Goal: Task Accomplishment & Management: Complete application form

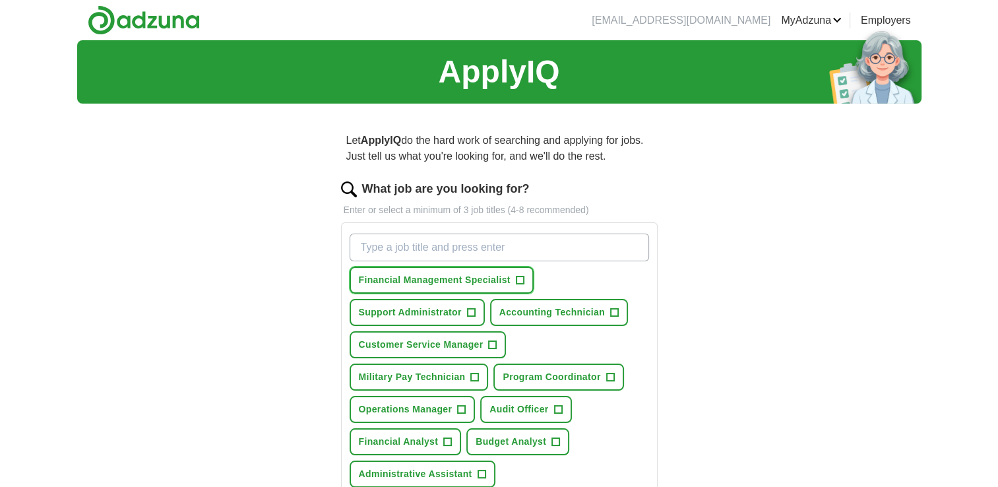
click at [427, 281] on span "Financial Management Specialist" at bounding box center [435, 280] width 152 height 14
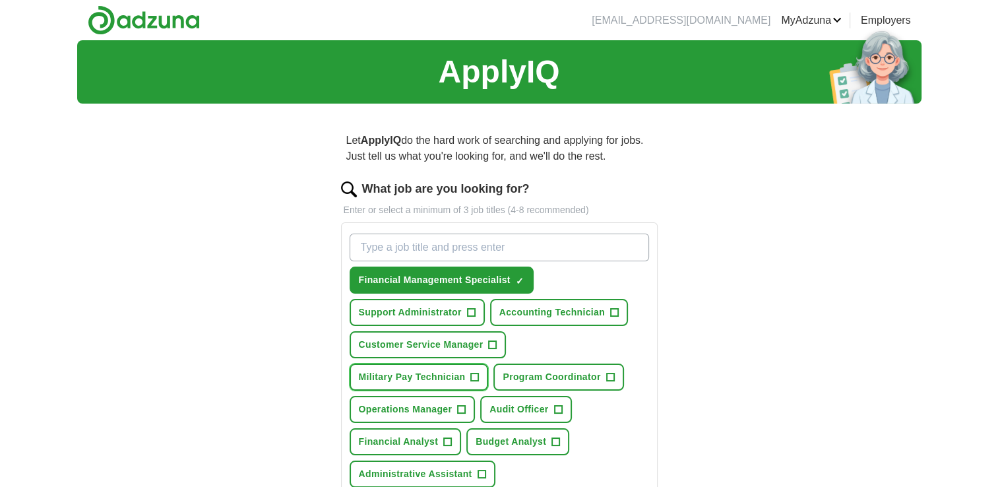
click at [478, 368] on button "Military Pay Technician +" at bounding box center [419, 376] width 139 height 27
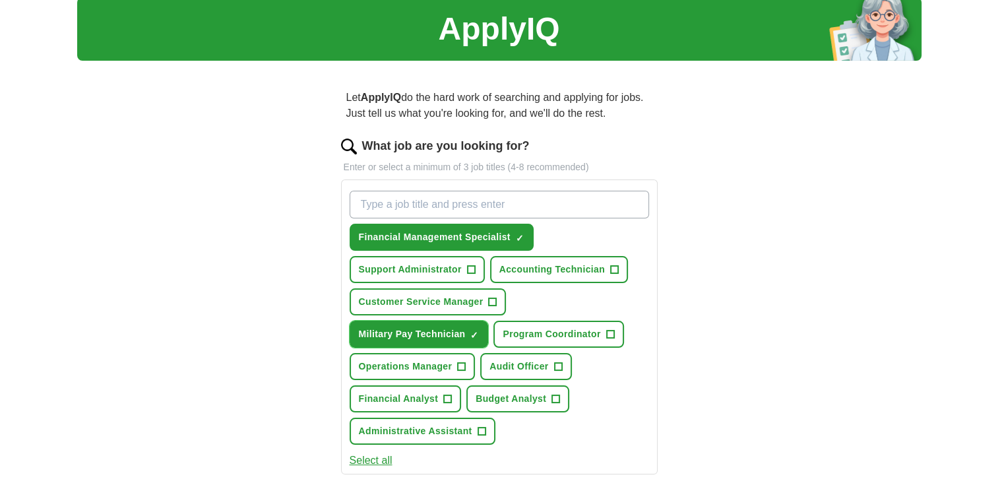
scroll to position [66, 0]
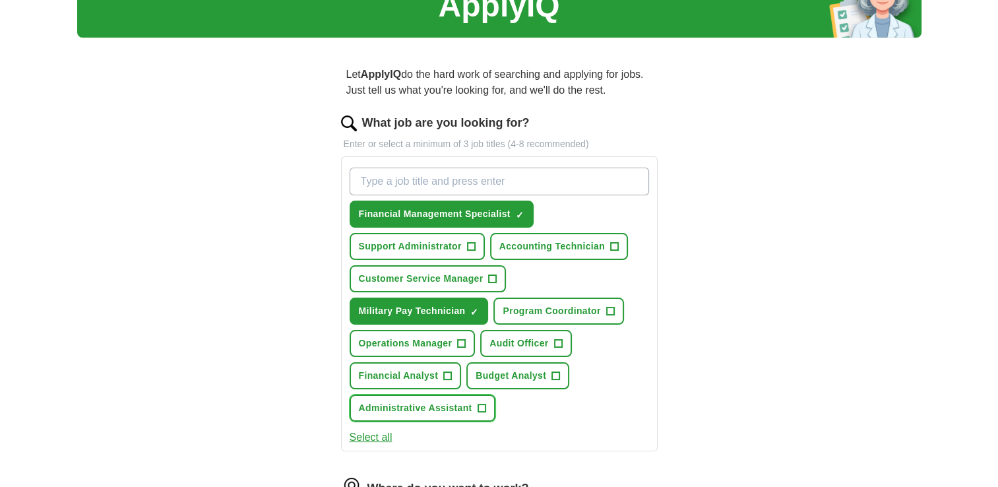
click at [475, 405] on button "Administrative Assistant +" at bounding box center [423, 407] width 146 height 27
click at [604, 246] on button "Accounting Technician +" at bounding box center [559, 246] width 138 height 27
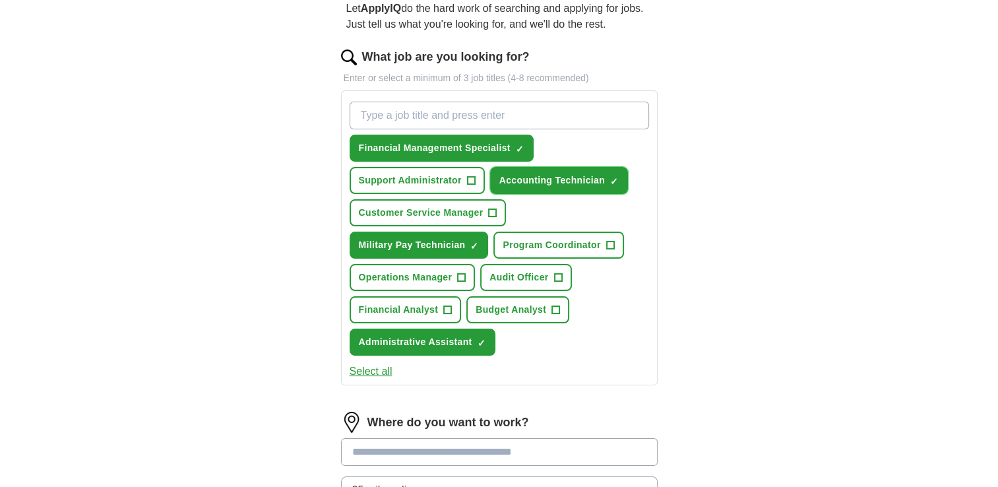
scroll to position [264, 0]
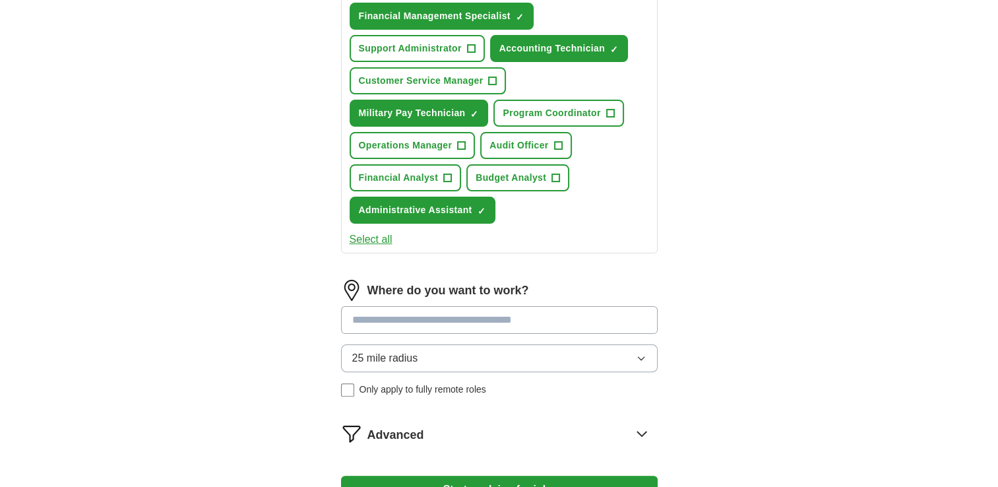
click at [581, 316] on input at bounding box center [499, 320] width 317 height 28
type input "******"
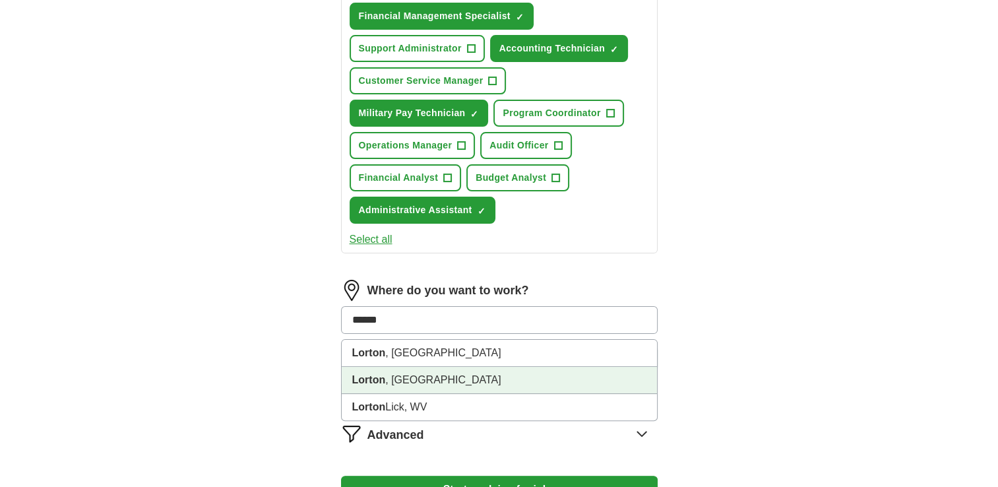
click at [541, 373] on li "Lorton , [GEOGRAPHIC_DATA]" at bounding box center [499, 380] width 315 height 27
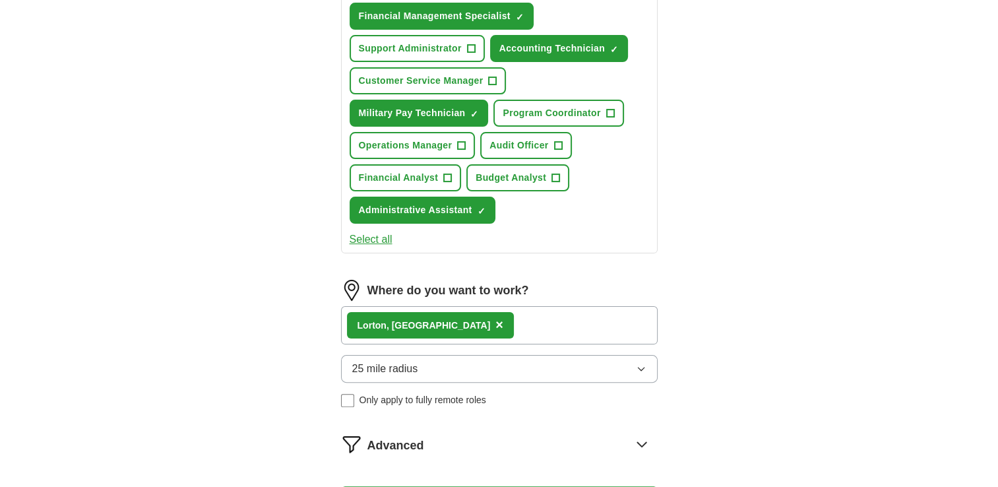
click at [541, 331] on div "Lorton , [GEOGRAPHIC_DATA] ×" at bounding box center [499, 325] width 317 height 38
click at [541, 320] on div "Lorton , [GEOGRAPHIC_DATA] ×" at bounding box center [499, 325] width 317 height 38
click at [590, 363] on button "25 mile radius" at bounding box center [499, 369] width 317 height 28
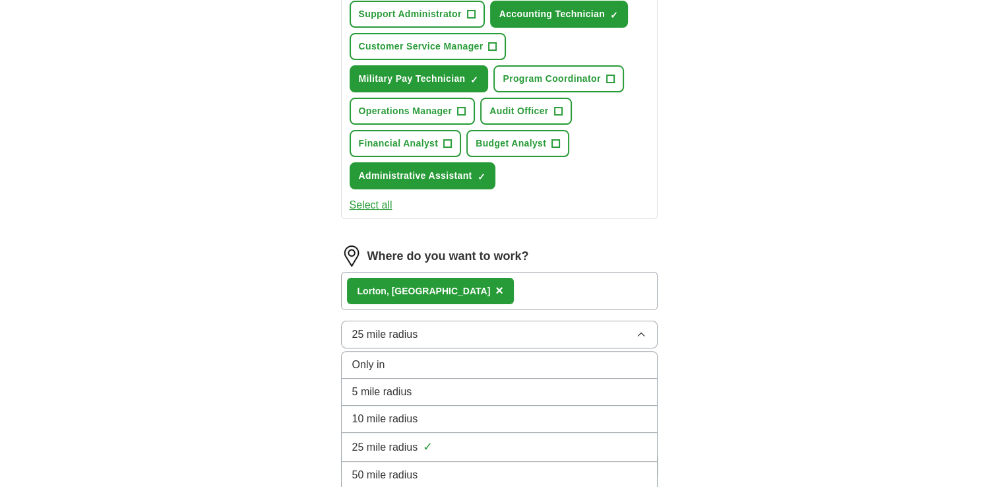
scroll to position [330, 0]
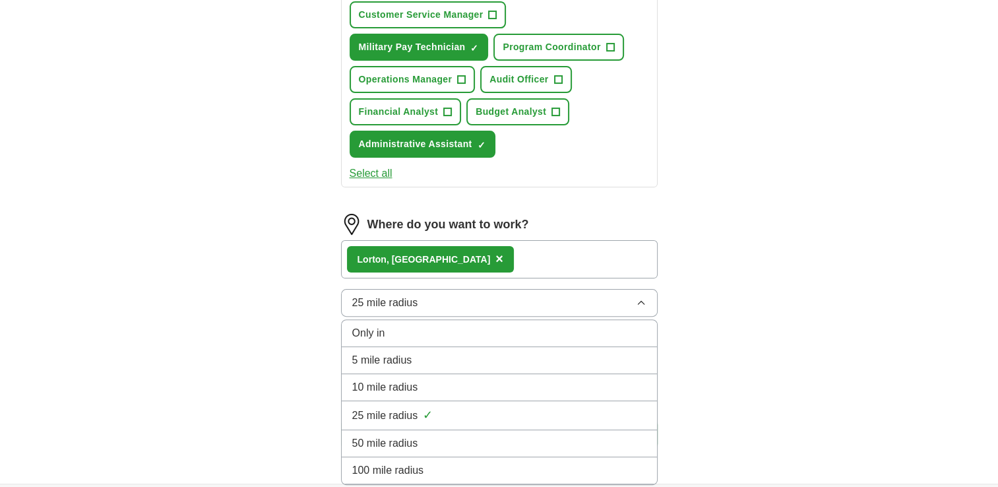
click at [572, 413] on div "25 mile radius ✓" at bounding box center [499, 415] width 294 height 18
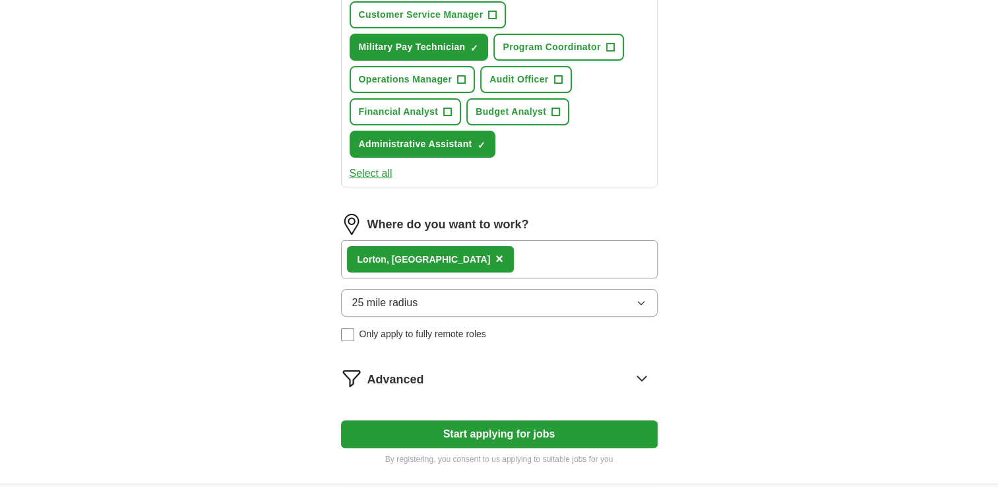
click at [639, 371] on icon at bounding box center [641, 377] width 21 height 21
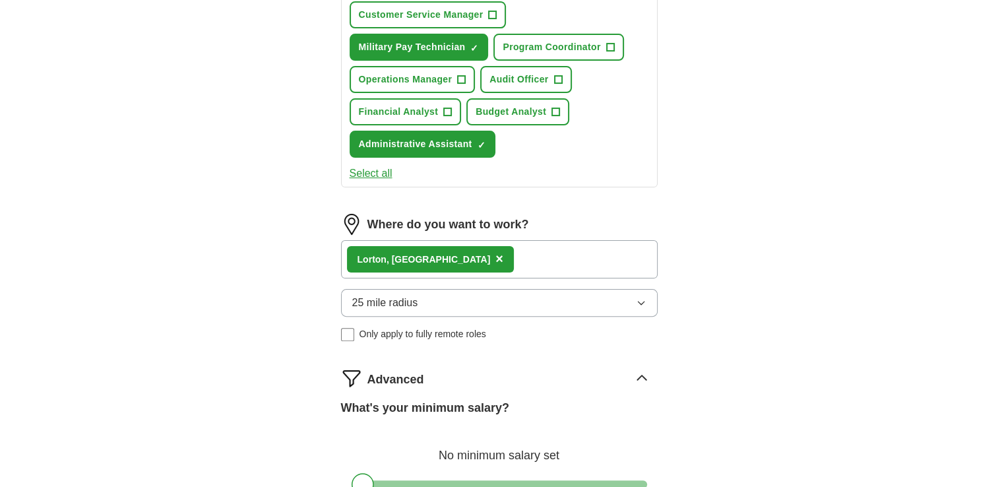
click at [691, 363] on div "Let ApplyIQ do the hard work of searching and applying for jobs. Just tell us w…" at bounding box center [499, 198] width 422 height 829
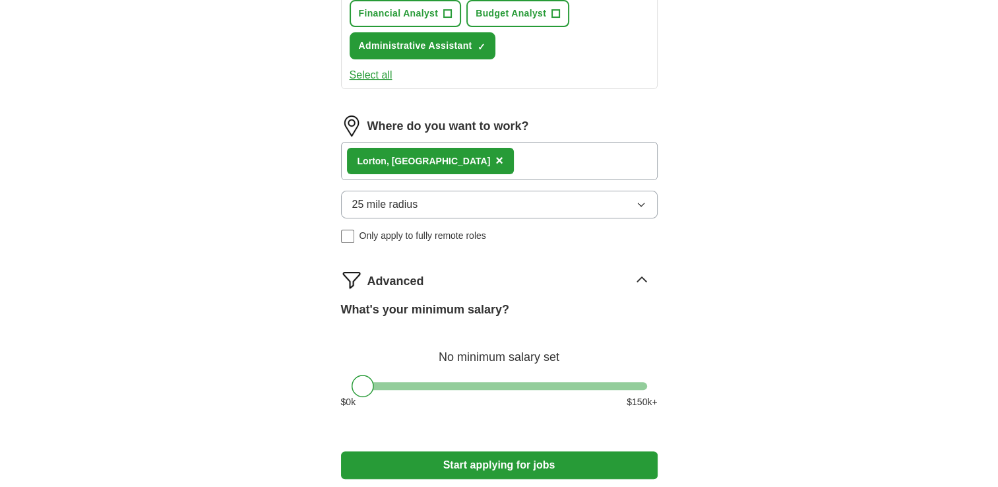
scroll to position [462, 0]
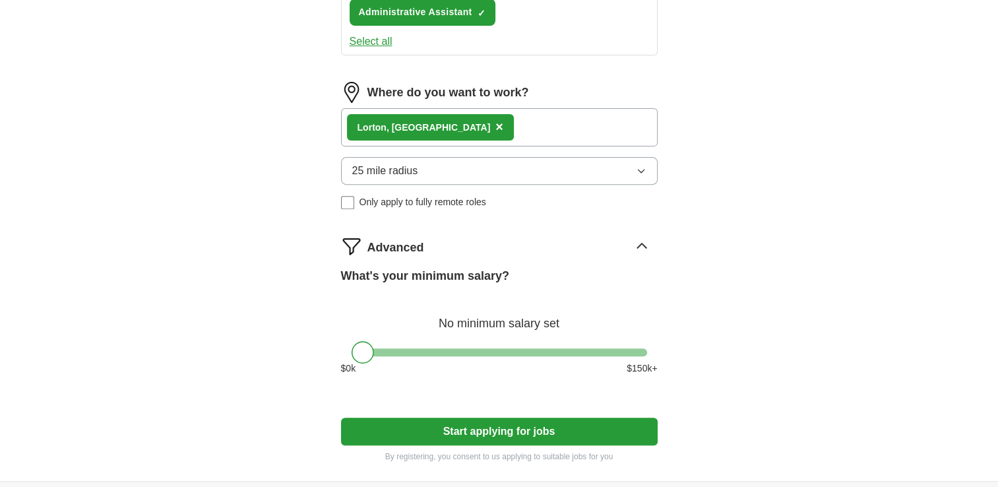
click at [598, 427] on button "Start applying for jobs" at bounding box center [499, 432] width 317 height 28
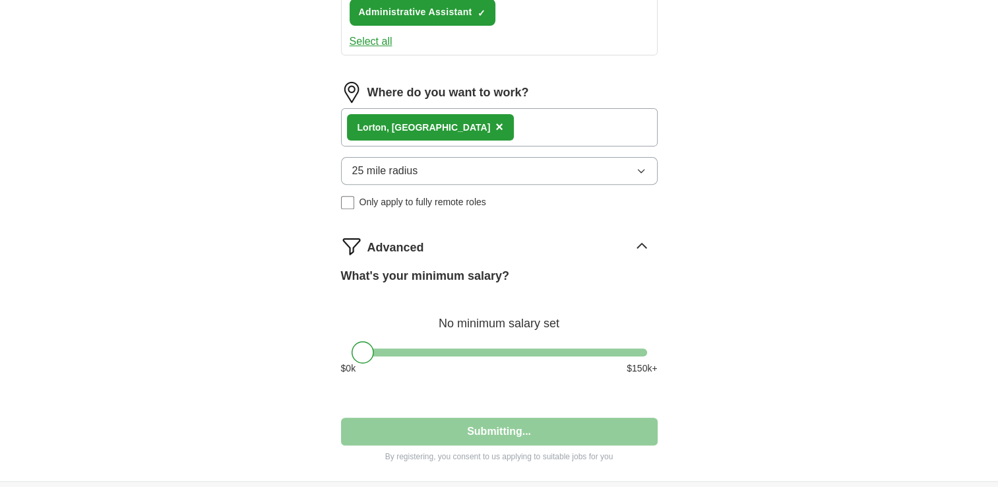
select select "**"
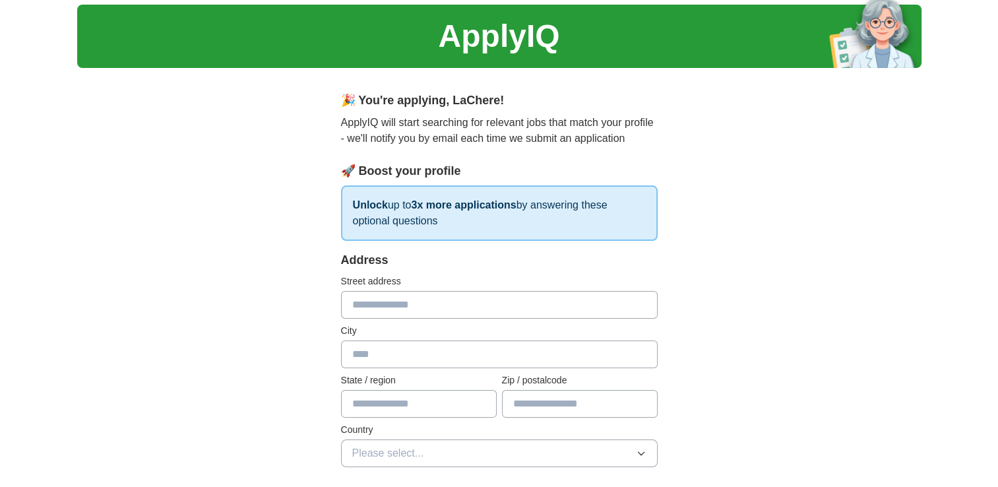
scroll to position [0, 0]
